Goal: Register for event/course

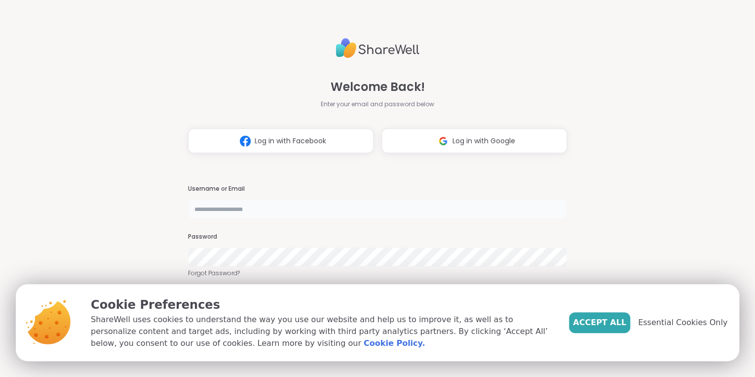
click at [328, 207] on input "text" at bounding box center [377, 209] width 379 height 20
click at [383, 163] on div "Welcome Back! Enter your email and password below Log in with Facebook Log in w…" at bounding box center [377, 188] width 379 height 377
click at [445, 133] on img at bounding box center [443, 141] width 19 height 18
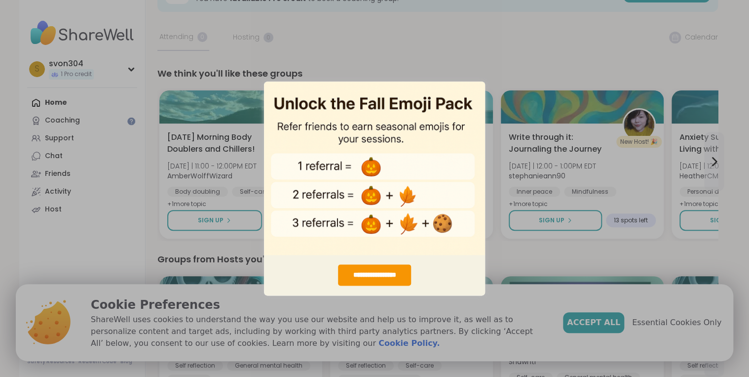
click at [472, 49] on div "**********" at bounding box center [374, 188] width 749 height 377
click at [182, 304] on div "**********" at bounding box center [374, 188] width 749 height 377
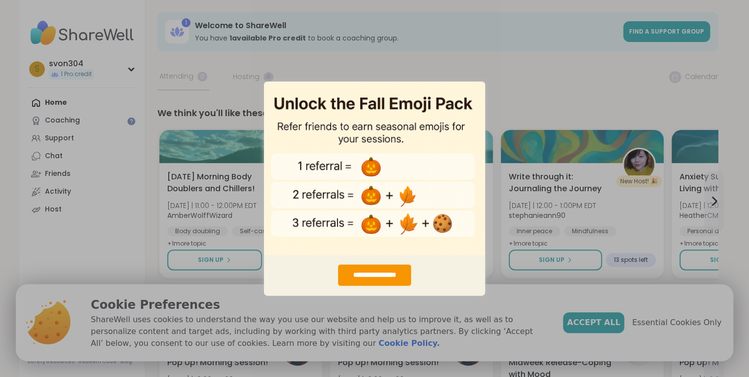
click at [467, 92] on img "entering modal" at bounding box center [374, 168] width 221 height 174
click at [332, 99] on img "entering modal" at bounding box center [374, 168] width 221 height 174
click at [387, 274] on div "**********" at bounding box center [375, 274] width 74 height 21
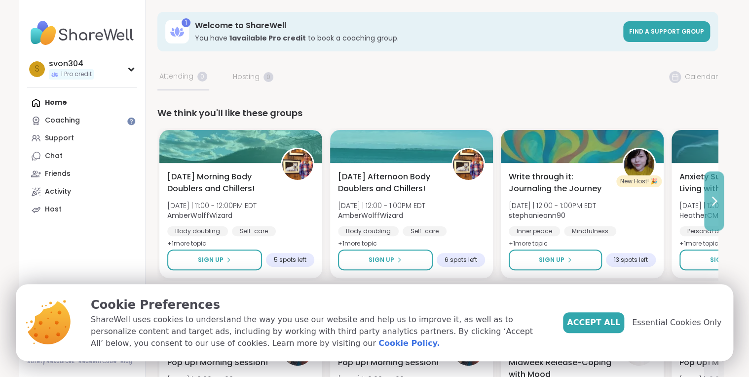
click at [717, 198] on icon at bounding box center [714, 201] width 12 height 12
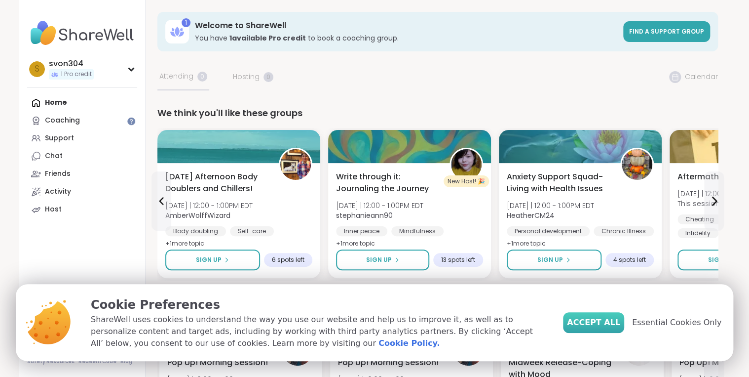
click at [616, 325] on span "Accept All" at bounding box center [593, 322] width 53 height 12
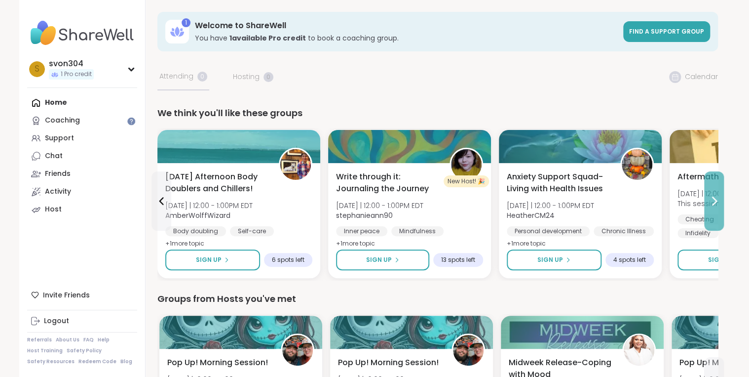
click at [713, 195] on icon at bounding box center [714, 201] width 12 height 12
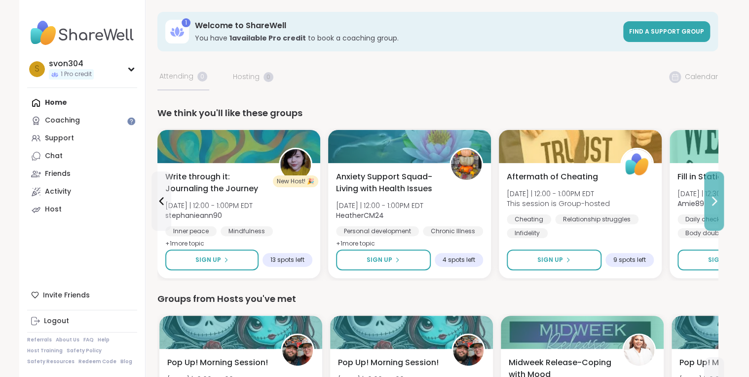
click at [713, 195] on icon at bounding box center [714, 201] width 12 height 12
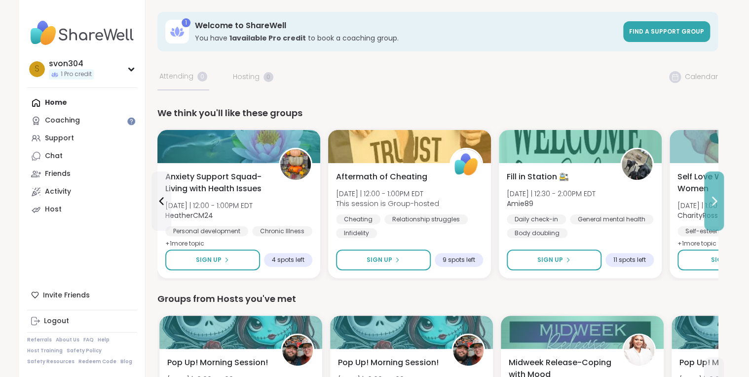
click at [713, 195] on icon at bounding box center [714, 201] width 12 height 12
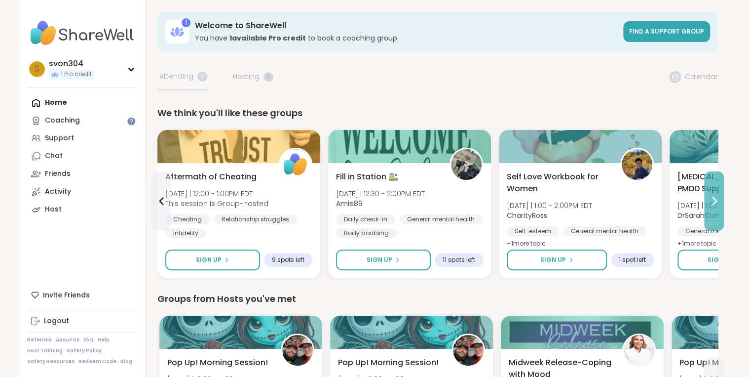
click at [713, 195] on icon at bounding box center [714, 201] width 12 height 12
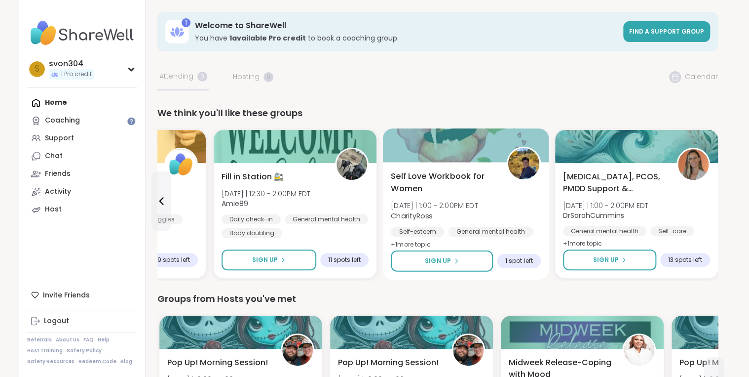
click at [454, 200] on span "[DATE] | 1:00 - 2:00PM EDT" at bounding box center [434, 205] width 87 height 10
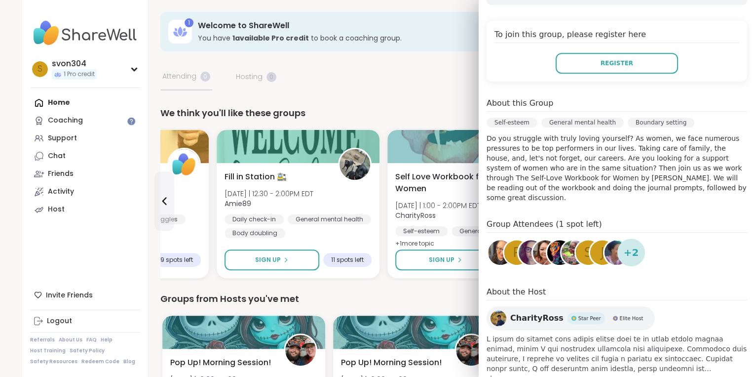
scroll to position [207, 0]
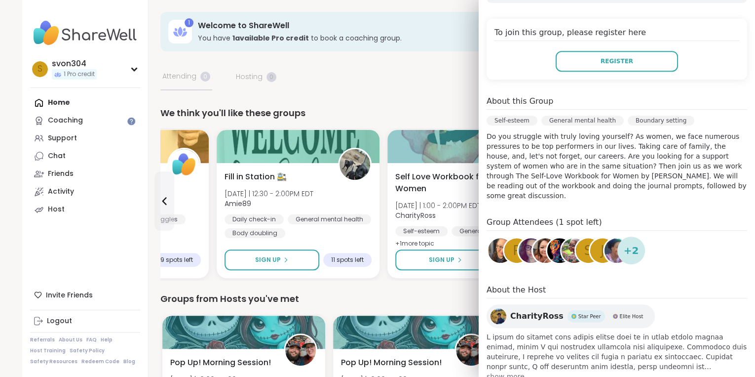
click at [508, 371] on span "show more" at bounding box center [617, 376] width 261 height 10
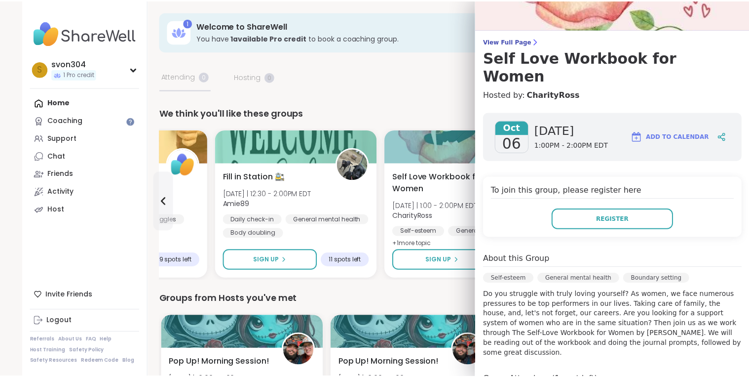
scroll to position [0, 0]
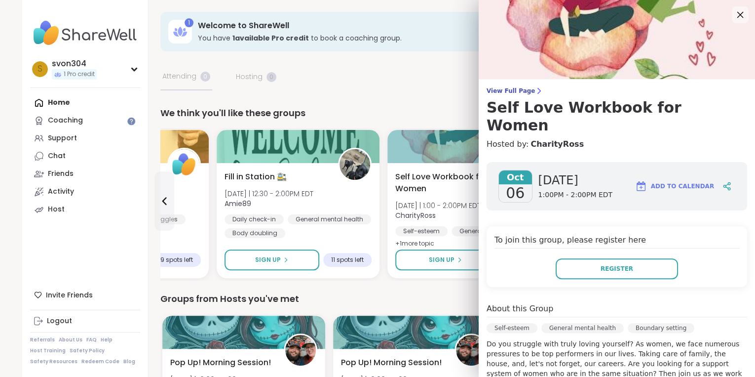
click at [734, 16] on icon at bounding box center [740, 14] width 12 height 12
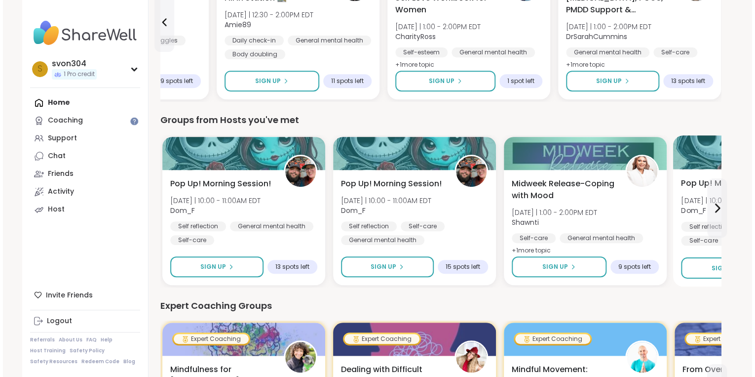
scroll to position [197, 0]
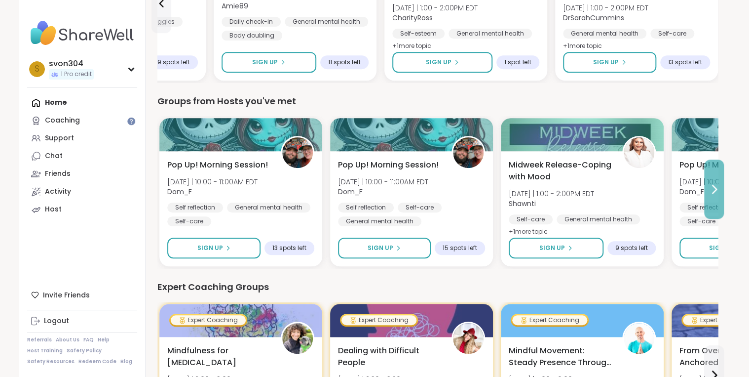
click at [710, 188] on icon at bounding box center [714, 189] width 12 height 12
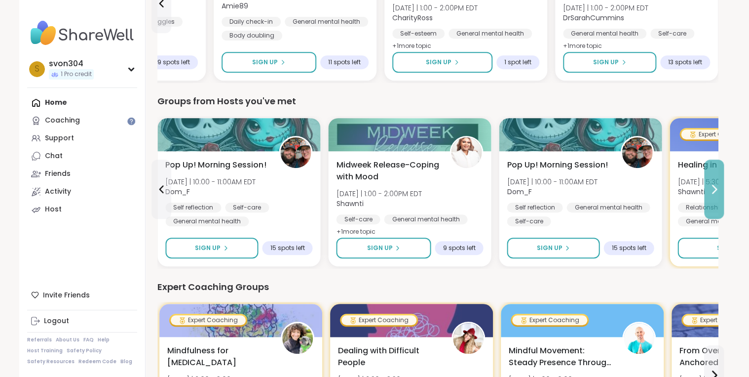
click at [710, 188] on icon at bounding box center [714, 189] width 12 height 12
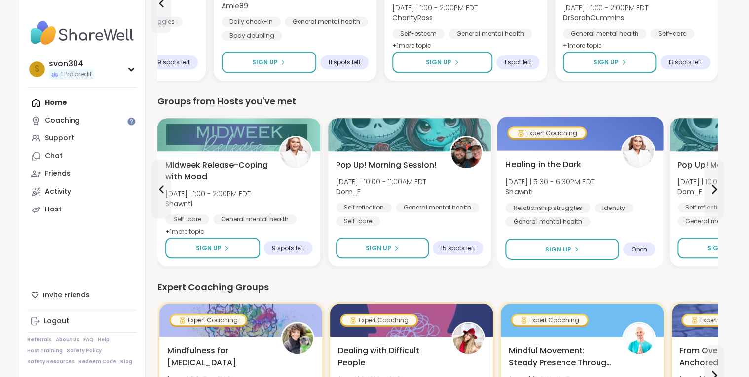
click at [591, 177] on span "[DATE] | 5:30 - 6:30PM EDT" at bounding box center [549, 181] width 89 height 10
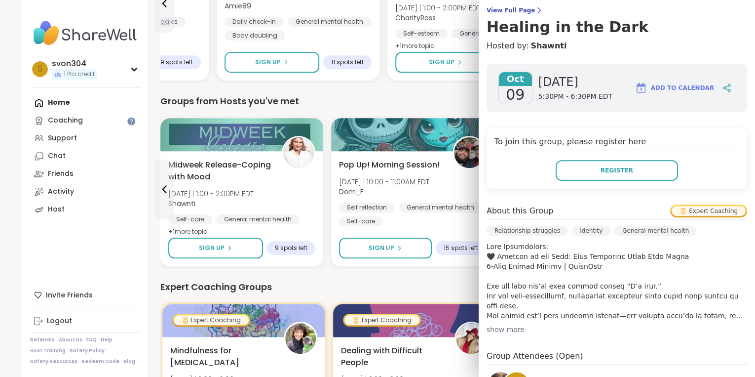
scroll to position [118, 0]
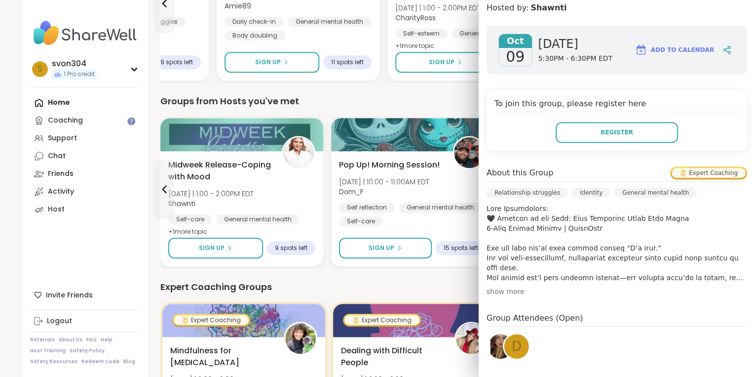
click at [511, 290] on div "show more" at bounding box center [617, 291] width 261 height 10
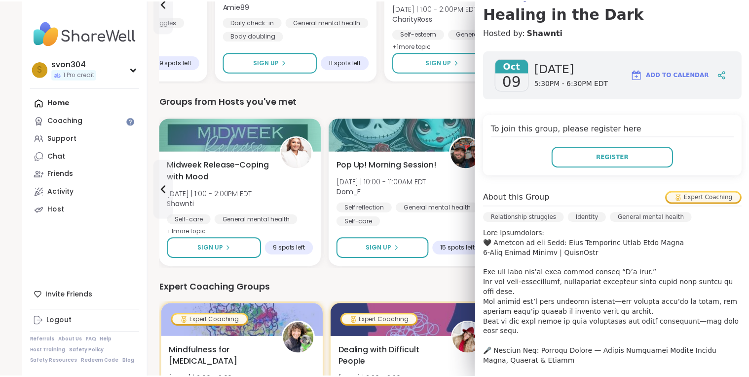
scroll to position [0, 0]
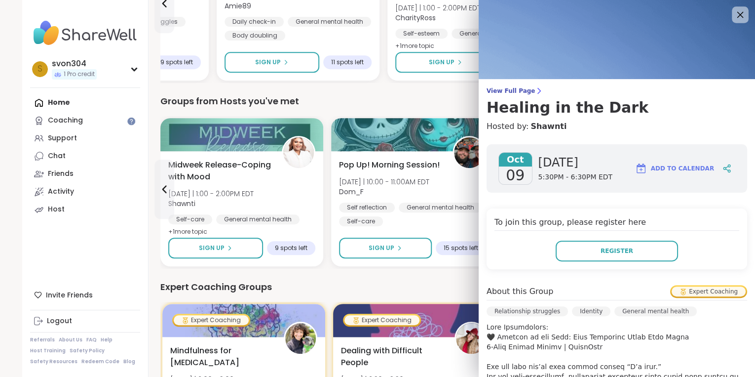
click at [736, 12] on div at bounding box center [740, 14] width 17 height 17
click at [734, 13] on icon at bounding box center [740, 14] width 12 height 12
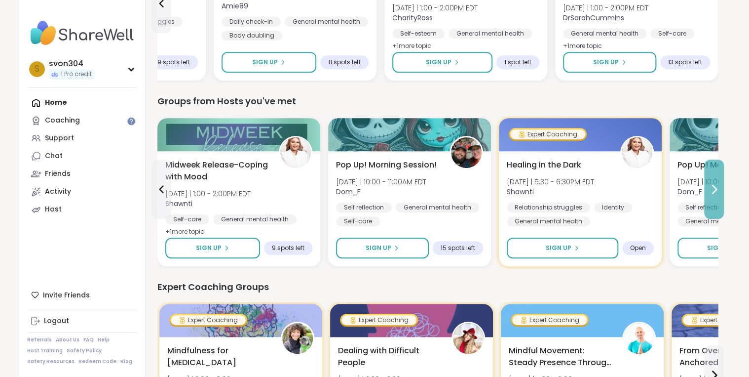
click at [714, 191] on icon at bounding box center [715, 189] width 4 height 8
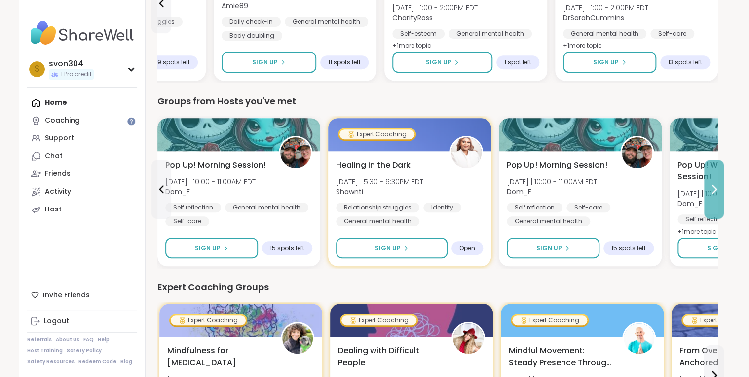
click at [714, 191] on icon at bounding box center [715, 189] width 4 height 8
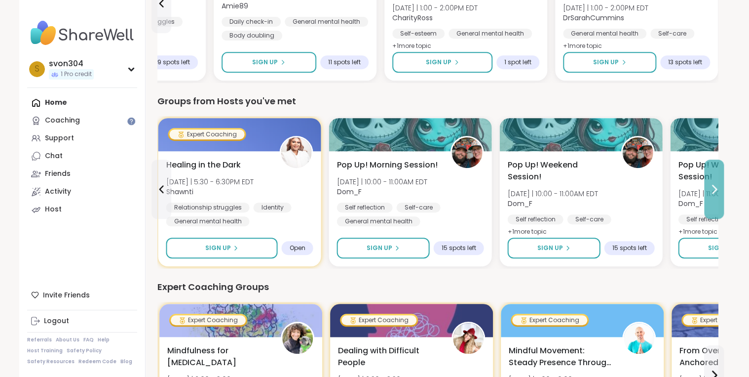
click at [715, 190] on icon at bounding box center [715, 189] width 4 height 8
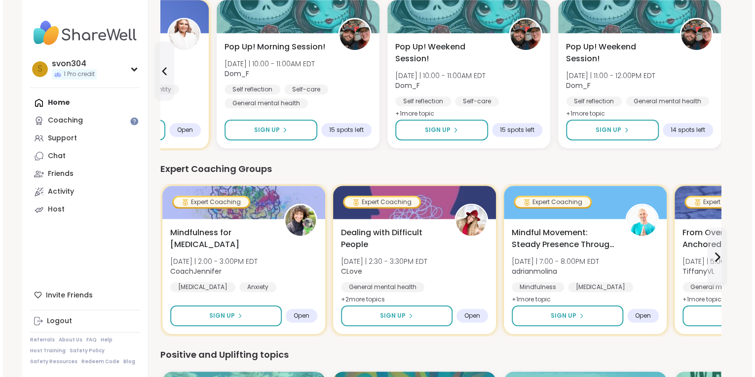
scroll to position [316, 0]
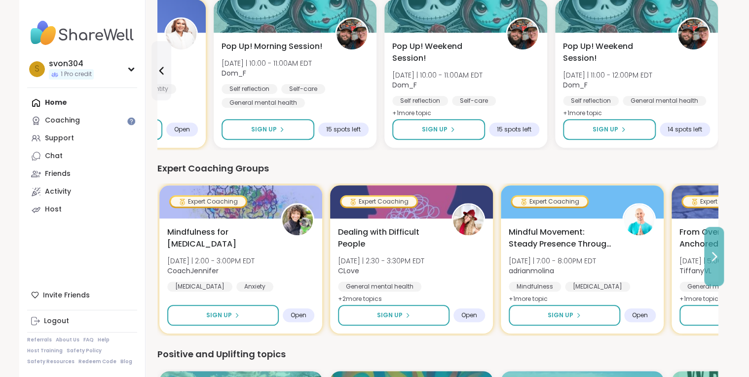
click at [715, 249] on button at bounding box center [714, 256] width 20 height 59
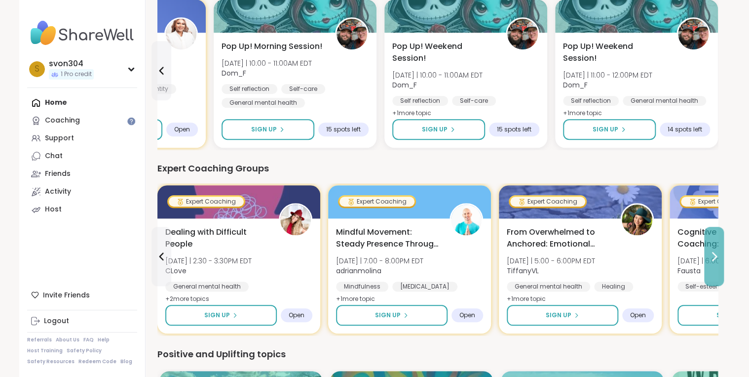
click at [715, 249] on button at bounding box center [714, 256] width 20 height 59
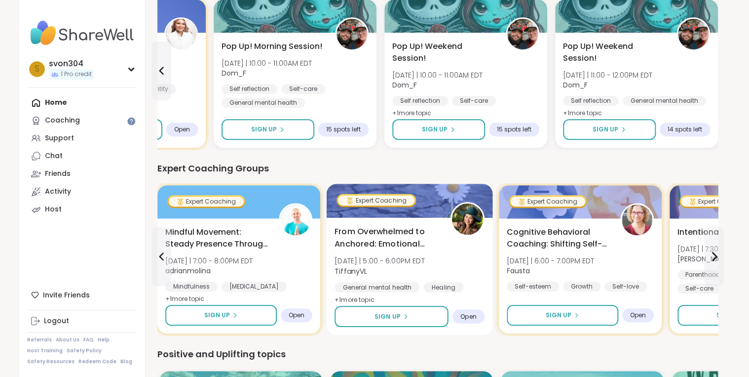
click at [405, 243] on span "From Overwhelmed to Anchored: Emotional Regulation" at bounding box center [387, 238] width 105 height 24
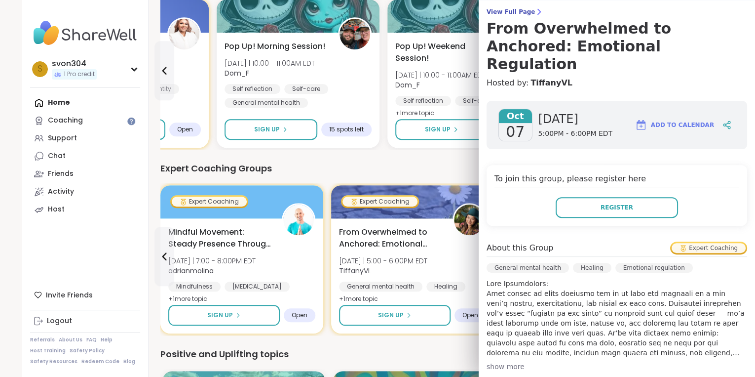
scroll to position [118, 0]
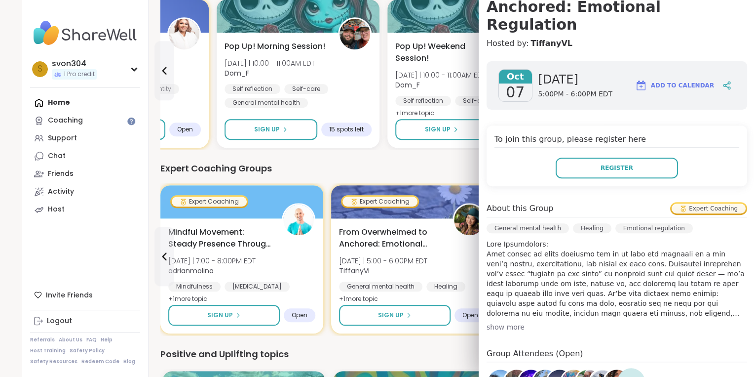
click at [507, 322] on div "show more" at bounding box center [617, 327] width 261 height 10
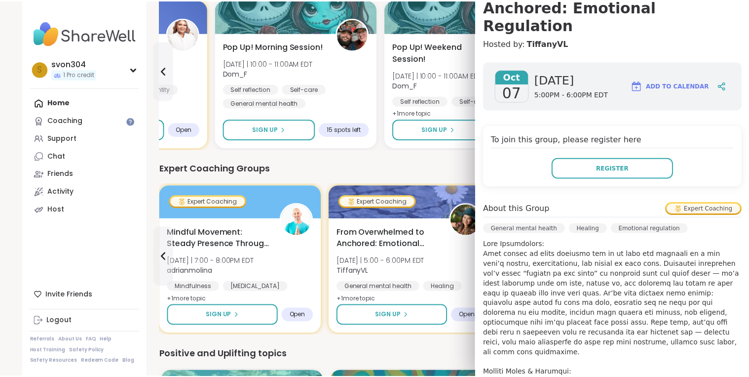
scroll to position [0, 0]
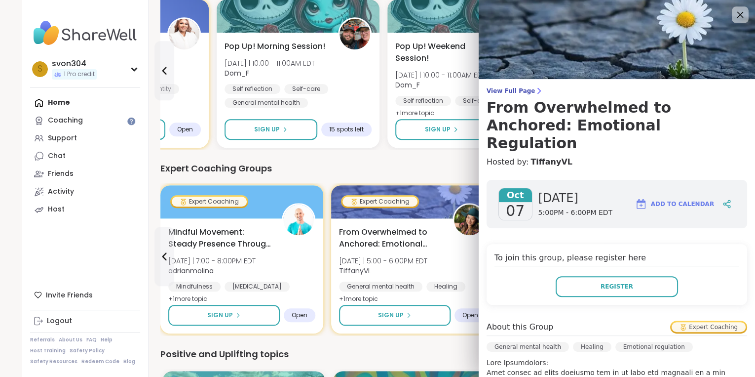
click at [734, 17] on icon at bounding box center [740, 14] width 12 height 12
